Goal: Transaction & Acquisition: Subscribe to service/newsletter

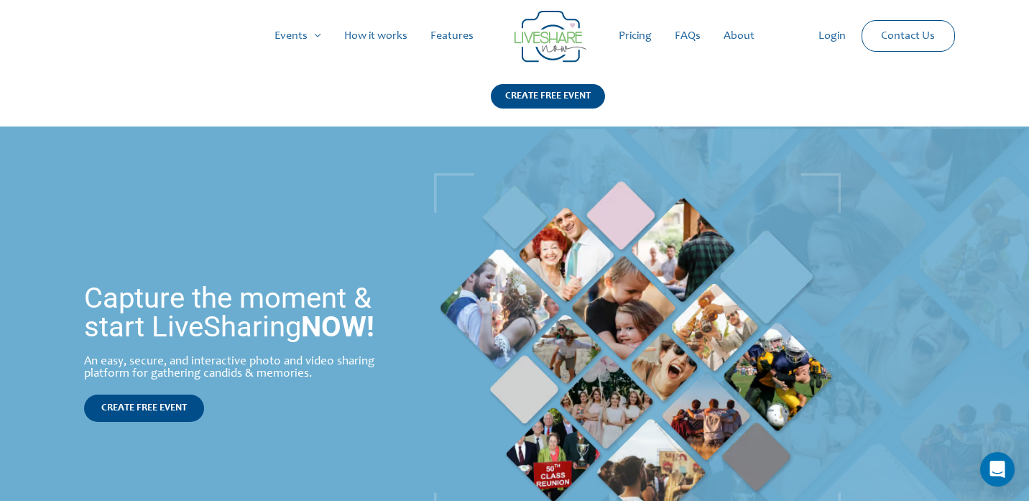
click at [642, 40] on link "Pricing" at bounding box center [635, 36] width 56 height 46
